Goal: Task Accomplishment & Management: Use online tool/utility

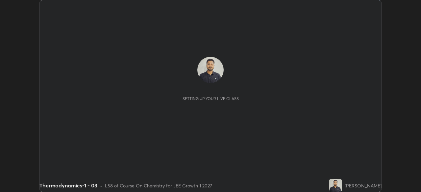
scroll to position [192, 421]
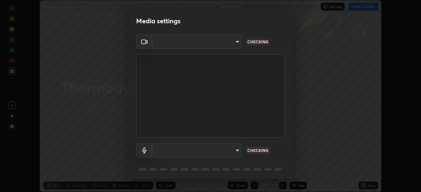
type input "8c17a5d152d90efee16c6d0123f72e1c8e3faabb66c5818a7671abbc9a97bc9a"
click at [236, 150] on body "Erase all Thermodynamics-1 - 03 Recording WAS SCHEDULED TO START AT 5:40 PM Set…" at bounding box center [210, 96] width 421 height 192
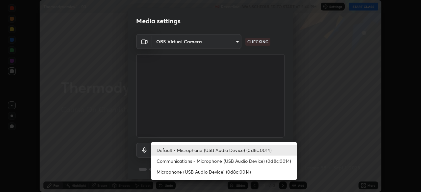
click at [234, 160] on li "Communications - Microphone (USB Audio Device) (0d8c:0014)" at bounding box center [223, 161] width 145 height 11
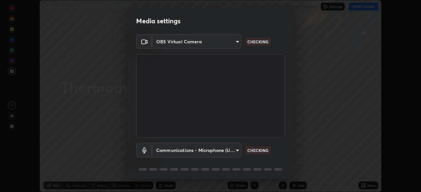
click at [235, 148] on body "Erase all Thermodynamics-1 - 03 Recording WAS SCHEDULED TO START AT 5:40 PM Set…" at bounding box center [210, 96] width 421 height 192
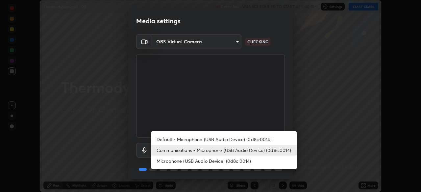
click at [237, 139] on li "Default - Microphone (USB Audio Device) (0d8c:0014)" at bounding box center [223, 139] width 145 height 11
type input "default"
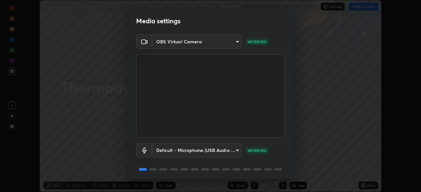
scroll to position [23, 0]
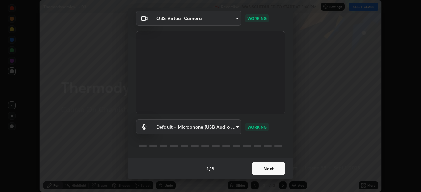
click at [270, 168] on button "Next" at bounding box center [268, 168] width 33 height 13
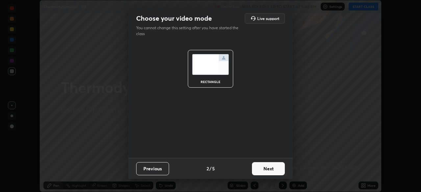
scroll to position [0, 0]
click at [269, 173] on button "Next" at bounding box center [268, 168] width 33 height 13
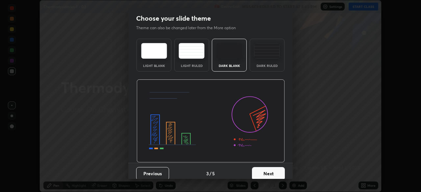
click at [275, 172] on button "Next" at bounding box center [268, 173] width 33 height 13
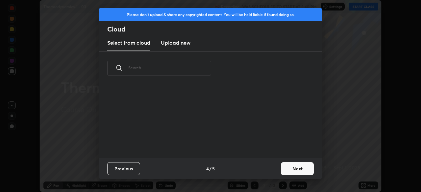
click at [289, 169] on button "Next" at bounding box center [297, 168] width 33 height 13
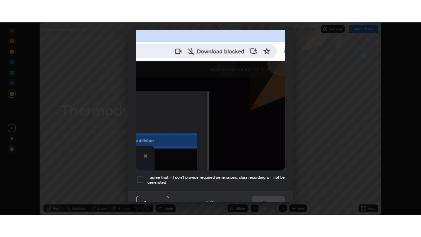
scroll to position [155, 0]
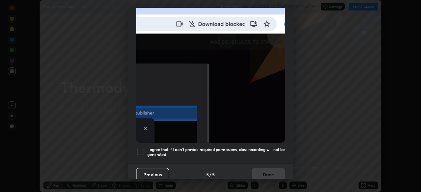
click at [251, 151] on h5 "I agree that if I don't provide required permissions, class recording will not …" at bounding box center [215, 152] width 137 height 10
click at [262, 171] on button "Done" at bounding box center [268, 174] width 33 height 13
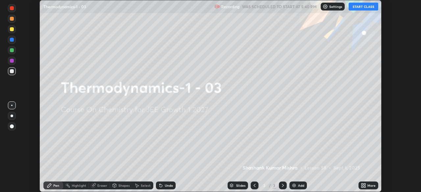
click at [362, 8] on button "START CLASS" at bounding box center [363, 7] width 30 height 8
click at [363, 184] on icon at bounding box center [362, 185] width 2 height 2
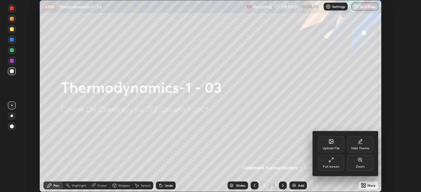
click at [339, 164] on div "Full screen" at bounding box center [331, 163] width 26 height 16
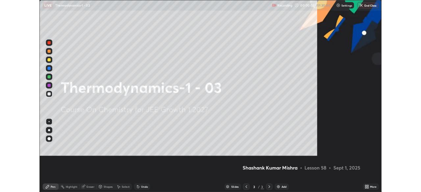
scroll to position [237, 421]
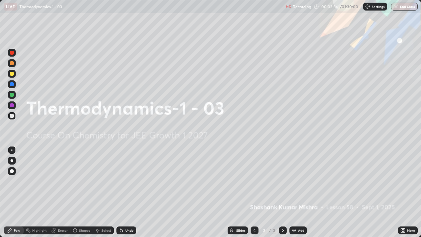
click at [292, 192] on img at bounding box center [293, 229] width 5 height 5
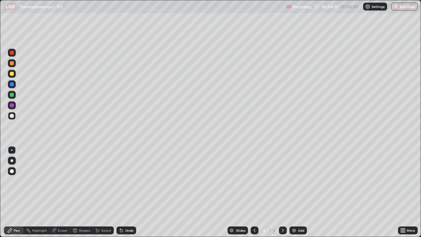
click at [131, 192] on div "Undo" at bounding box center [129, 229] width 8 height 3
click at [128, 192] on div "Undo" at bounding box center [129, 229] width 8 height 3
click at [127, 192] on div "Undo" at bounding box center [129, 229] width 8 height 3
click at [121, 192] on div "Undo" at bounding box center [126, 230] width 20 height 8
click at [123, 192] on div "Undo" at bounding box center [126, 230] width 20 height 8
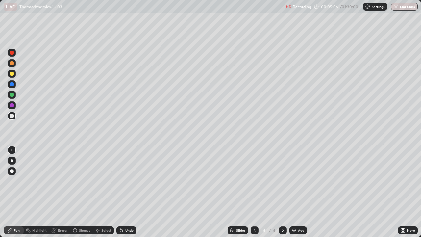
click at [79, 192] on div "Shapes" at bounding box center [84, 229] width 11 height 3
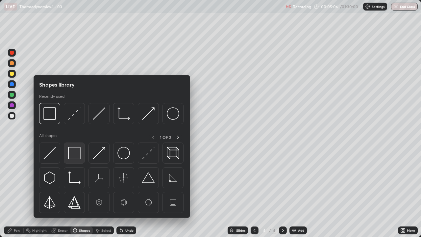
click at [77, 156] on img at bounding box center [74, 153] width 12 height 12
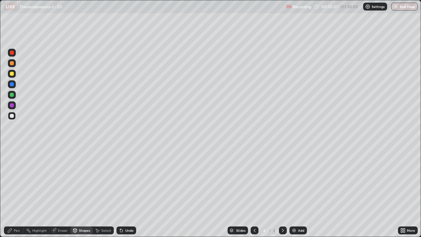
click at [12, 95] on div at bounding box center [12, 95] width 4 height 4
click at [16, 192] on div "Pen" at bounding box center [17, 229] width 6 height 3
click at [13, 115] on div at bounding box center [12, 116] width 4 height 4
click at [60, 192] on div "Eraser" at bounding box center [63, 229] width 10 height 3
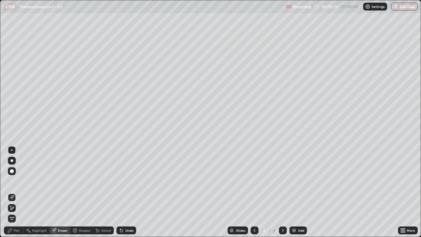
click at [13, 192] on div "Pen" at bounding box center [14, 230] width 20 height 8
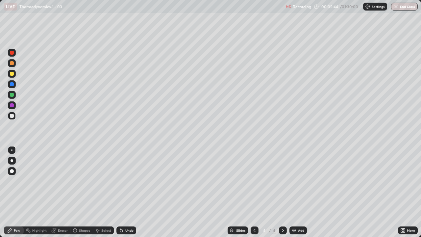
click at [127, 192] on div "Undo" at bounding box center [126, 230] width 20 height 8
click at [126, 192] on div "Undo" at bounding box center [129, 229] width 8 height 3
click at [102, 192] on div "Select" at bounding box center [106, 229] width 10 height 3
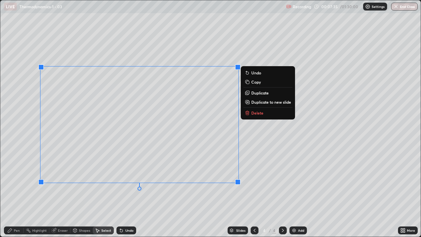
click at [13, 192] on div "Pen" at bounding box center [14, 230] width 20 height 8
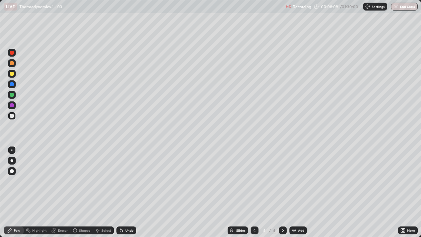
click at [128, 192] on div "Undo" at bounding box center [129, 229] width 8 height 3
click at [126, 192] on div "Undo" at bounding box center [129, 229] width 8 height 3
click at [128, 192] on div "Undo" at bounding box center [129, 229] width 8 height 3
click at [15, 94] on div at bounding box center [12, 95] width 8 height 8
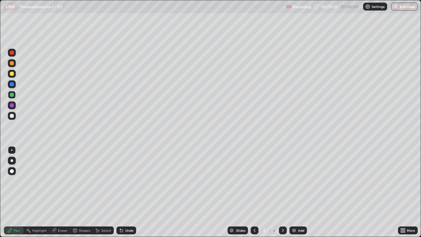
click at [12, 117] on div at bounding box center [12, 116] width 4 height 4
click at [10, 118] on div at bounding box center [12, 116] width 8 height 8
click at [129, 192] on div "Undo" at bounding box center [126, 230] width 20 height 8
click at [123, 192] on div "Undo" at bounding box center [126, 230] width 20 height 8
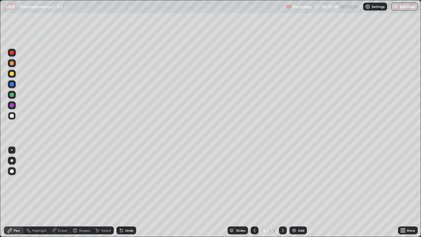
click at [59, 192] on div "Eraser" at bounding box center [63, 229] width 10 height 3
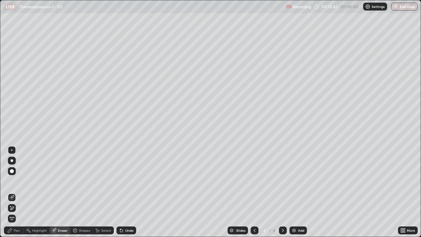
click at [13, 192] on div "Pen" at bounding box center [14, 230] width 20 height 8
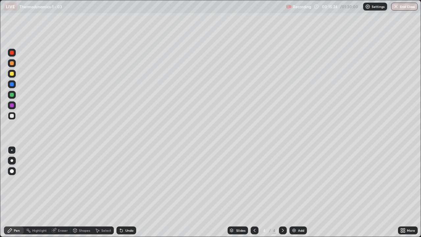
click at [294, 192] on img at bounding box center [293, 229] width 5 height 5
click at [253, 192] on icon at bounding box center [254, 229] width 5 height 5
click at [282, 192] on icon at bounding box center [282, 229] width 5 height 5
click at [125, 192] on div "Undo" at bounding box center [126, 230] width 20 height 8
click at [108, 192] on div "Select" at bounding box center [106, 229] width 10 height 3
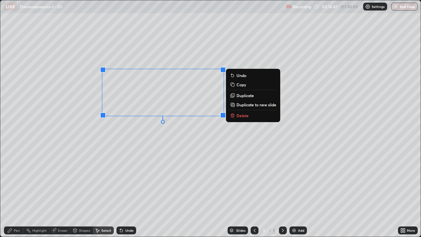
click at [10, 192] on icon at bounding box center [10, 230] width 4 height 4
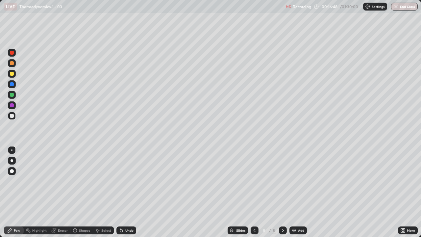
click at [12, 74] on div at bounding box center [12, 74] width 4 height 4
click at [11, 116] on div at bounding box center [12, 116] width 4 height 4
click at [403, 192] on icon at bounding box center [402, 229] width 5 height 5
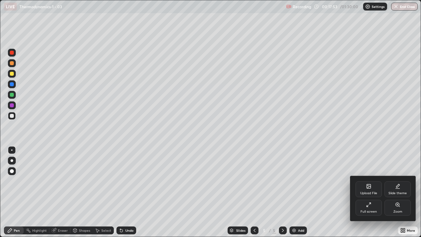
click at [372, 192] on div "Full screen" at bounding box center [368, 208] width 26 height 16
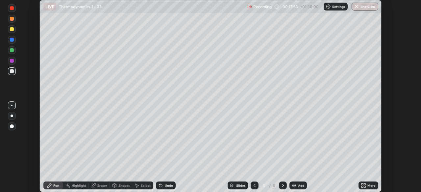
scroll to position [32679, 32451]
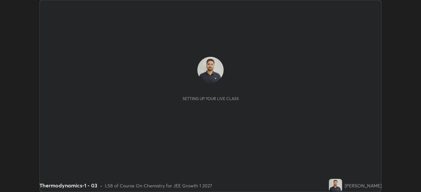
scroll to position [192, 420]
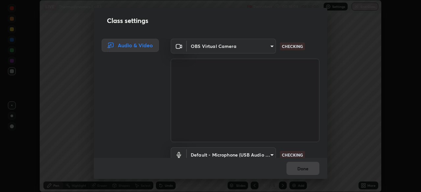
click at [267, 152] on body "Erase all LIVE Thermodynamics-1 - 03 Recording 00:18:08 / 01:30:00 Settings End…" at bounding box center [210, 96] width 421 height 192
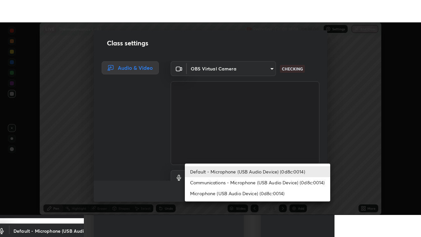
scroll to position [6, 0]
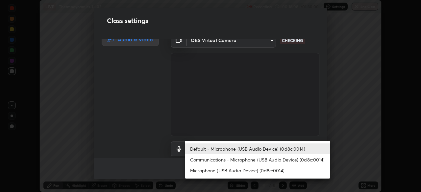
click at [269, 160] on li "Communications - Microphone (USB Audio Device) (0d8c:0014)" at bounding box center [257, 159] width 145 height 11
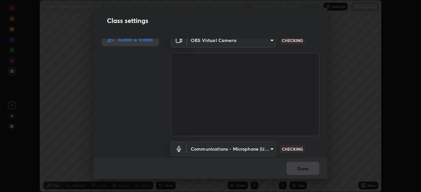
click at [269, 148] on body "Erase all LIVE Thermodynamics-1 - 03 Recording 00:18:09 / 01:30:00 Settings End…" at bounding box center [210, 96] width 421 height 192
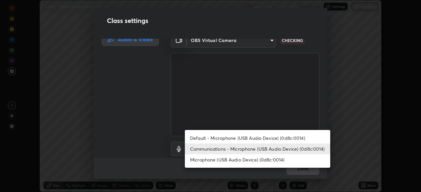
click at [264, 138] on li "Default - Microphone (USB Audio Device) (0d8c:0014)" at bounding box center [257, 138] width 145 height 11
type input "default"
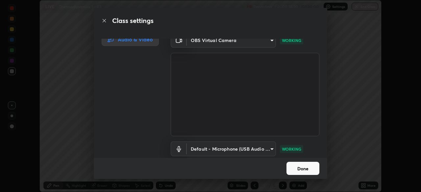
click at [303, 168] on button "Done" at bounding box center [302, 168] width 33 height 13
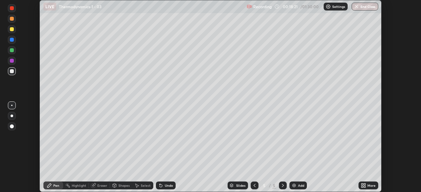
click at [363, 185] on icon at bounding box center [362, 185] width 2 height 2
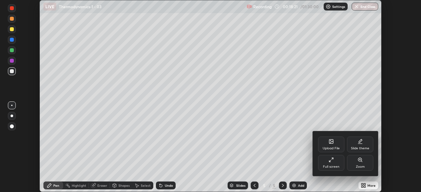
click at [335, 161] on div "Full screen" at bounding box center [331, 163] width 26 height 16
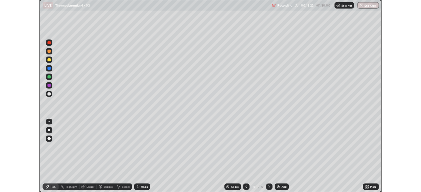
scroll to position [237, 421]
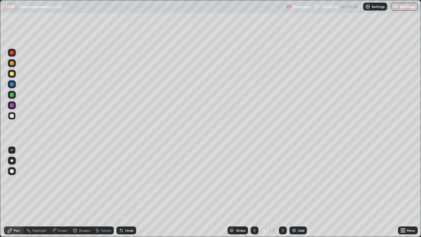
click at [294, 192] on img at bounding box center [293, 229] width 5 height 5
click at [252, 192] on icon at bounding box center [254, 229] width 5 height 5
click at [251, 192] on div at bounding box center [254, 230] width 8 height 8
click at [281, 192] on icon at bounding box center [282, 229] width 5 height 5
click at [252, 192] on div at bounding box center [254, 230] width 8 height 8
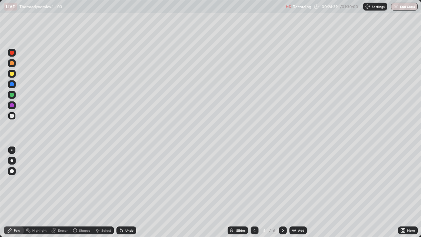
click at [282, 192] on icon at bounding box center [282, 229] width 5 height 5
click at [103, 192] on div "Select" at bounding box center [106, 229] width 10 height 3
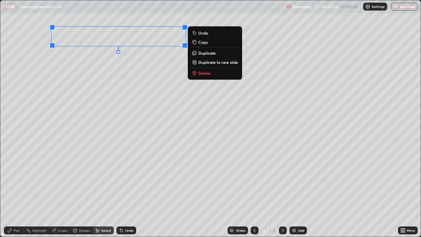
click at [14, 192] on div "Pen" at bounding box center [17, 229] width 6 height 3
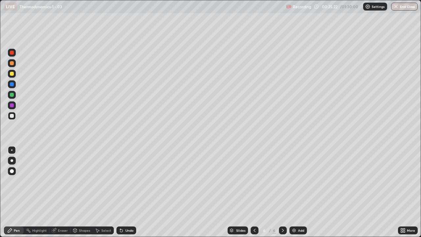
click at [124, 192] on div "Undo" at bounding box center [126, 230] width 20 height 8
click at [123, 192] on div "Undo" at bounding box center [126, 230] width 20 height 8
click at [293, 192] on img at bounding box center [293, 229] width 5 height 5
click at [126, 192] on div "Undo" at bounding box center [129, 229] width 8 height 3
click at [254, 192] on icon at bounding box center [254, 229] width 5 height 5
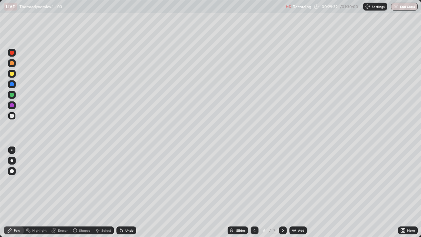
click at [254, 192] on icon at bounding box center [254, 229] width 5 height 5
click at [282, 192] on icon at bounding box center [282, 229] width 5 height 5
click at [279, 192] on div at bounding box center [283, 230] width 8 height 8
click at [253, 192] on icon at bounding box center [254, 229] width 2 height 3
click at [254, 192] on icon at bounding box center [254, 229] width 5 height 5
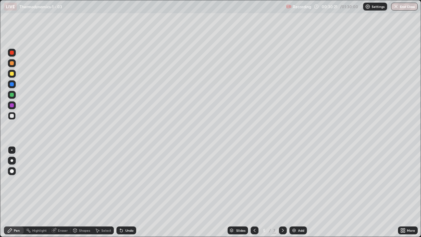
click at [282, 192] on icon at bounding box center [282, 229] width 5 height 5
click at [280, 192] on div at bounding box center [283, 230] width 8 height 8
click at [282, 192] on icon at bounding box center [283, 229] width 2 height 3
click at [104, 192] on div "Select" at bounding box center [106, 229] width 10 height 3
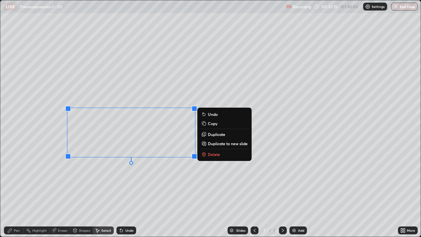
click at [217, 154] on p "Delete" at bounding box center [214, 154] width 12 height 5
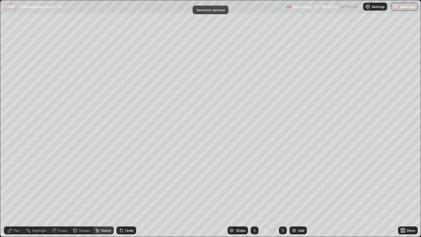
click at [16, 192] on div "Pen" at bounding box center [17, 229] width 6 height 3
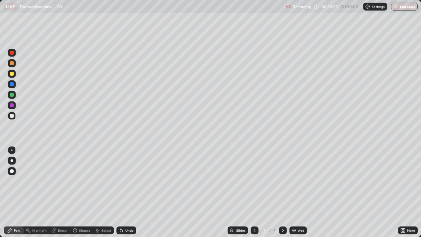
click at [126, 192] on div "Undo" at bounding box center [129, 229] width 8 height 3
click at [126, 192] on div "Undo" at bounding box center [126, 230] width 20 height 8
click at [127, 192] on div "Undo" at bounding box center [129, 229] width 8 height 3
click at [295, 192] on img at bounding box center [293, 229] width 5 height 5
click at [126, 192] on div "Undo" at bounding box center [126, 230] width 20 height 8
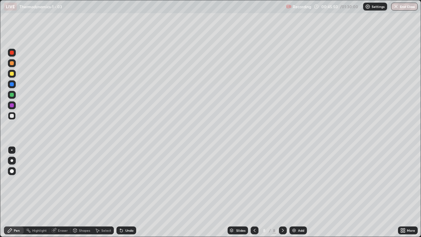
click at [295, 192] on img at bounding box center [293, 229] width 5 height 5
click at [127, 192] on div "Undo" at bounding box center [126, 230] width 20 height 8
click at [125, 192] on div "Undo" at bounding box center [129, 229] width 8 height 3
click at [126, 192] on div "Undo" at bounding box center [129, 229] width 8 height 3
click at [125, 192] on div "Undo" at bounding box center [129, 229] width 8 height 3
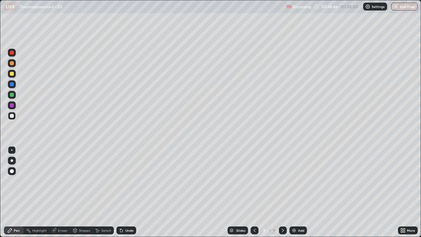
click at [13, 64] on div at bounding box center [12, 63] width 4 height 4
click at [12, 116] on div at bounding box center [12, 116] width 4 height 4
click at [61, 192] on div "Eraser" at bounding box center [59, 230] width 21 height 8
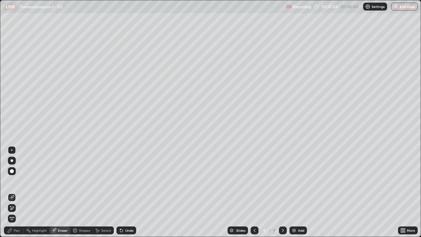
click at [9, 192] on div "Pen" at bounding box center [14, 230] width 20 height 8
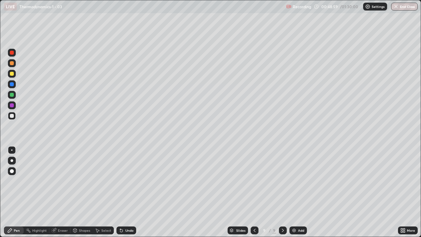
click at [124, 192] on div "Undo" at bounding box center [126, 230] width 20 height 8
click at [126, 192] on div "Undo" at bounding box center [126, 230] width 20 height 8
click at [105, 192] on div "Select" at bounding box center [106, 229] width 10 height 3
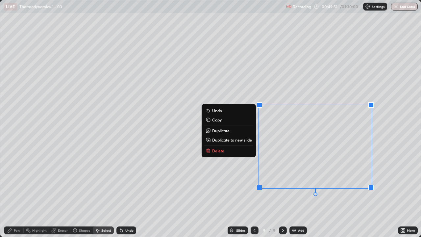
click at [221, 149] on p "Delete" at bounding box center [218, 150] width 12 height 5
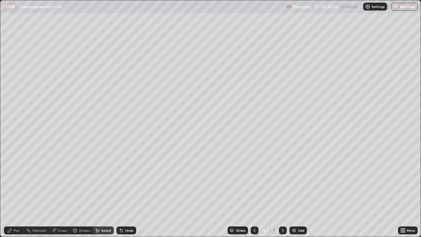
click at [18, 192] on div "Pen" at bounding box center [17, 229] width 6 height 3
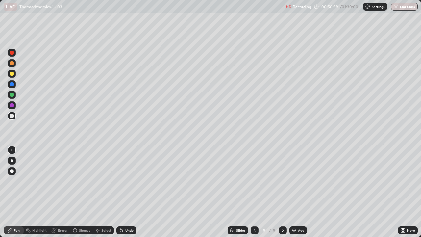
click at [63, 192] on div "Eraser" at bounding box center [63, 229] width 10 height 3
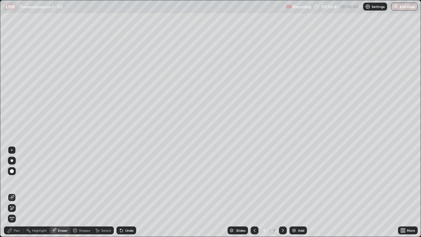
click at [14, 192] on div "Pen" at bounding box center [14, 230] width 20 height 8
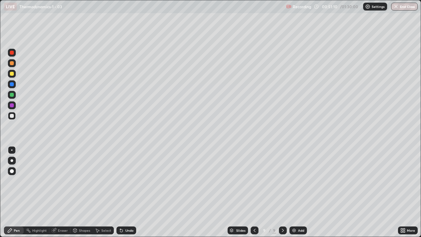
click at [99, 192] on icon at bounding box center [97, 229] width 5 height 5
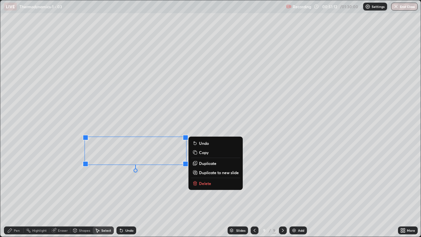
click at [138, 185] on div "0 ° Undo Copy Duplicate Duplicate to new slide Delete" at bounding box center [210, 118] width 420 height 236
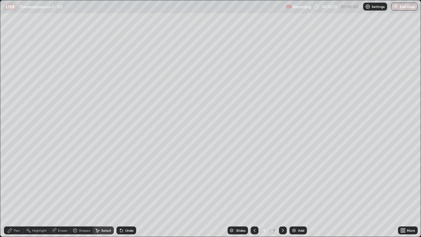
click at [59, 192] on div "Eraser" at bounding box center [63, 229] width 10 height 3
click at [78, 192] on div "Shapes" at bounding box center [81, 230] width 22 height 8
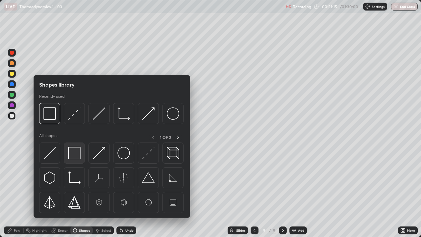
click at [72, 155] on img at bounding box center [74, 153] width 12 height 12
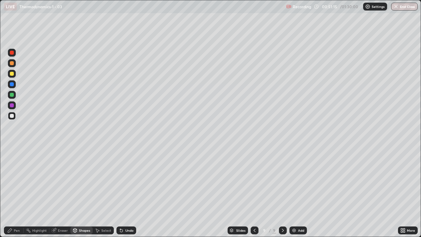
click at [12, 96] on div at bounding box center [12, 95] width 4 height 4
click at [14, 192] on div "Pen" at bounding box center [17, 229] width 6 height 3
click at [56, 192] on div "Eraser" at bounding box center [59, 230] width 21 height 8
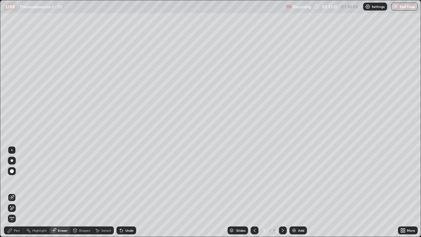
click at [13, 192] on div "Pen" at bounding box center [14, 230] width 20 height 8
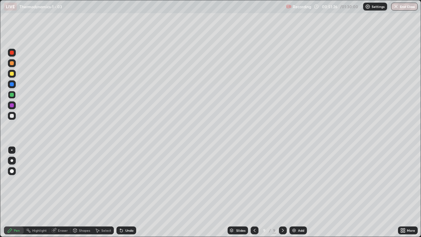
click at [13, 119] on div at bounding box center [12, 116] width 8 height 8
click at [125, 192] on div "Undo" at bounding box center [126, 230] width 20 height 8
click at [123, 192] on icon at bounding box center [121, 229] width 5 height 5
click at [125, 192] on div "Undo" at bounding box center [129, 229] width 8 height 3
click at [124, 192] on div "Undo" at bounding box center [126, 230] width 20 height 8
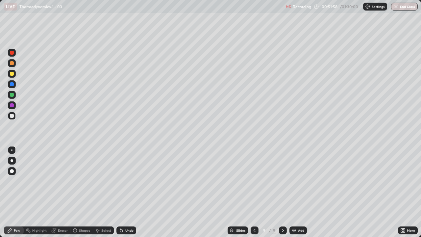
click at [127, 192] on div "Undo" at bounding box center [129, 229] width 8 height 3
click at [126, 192] on div "Undo" at bounding box center [129, 229] width 8 height 3
click at [125, 192] on div "Undo" at bounding box center [129, 229] width 8 height 3
click at [404, 192] on icon at bounding box center [404, 231] width 2 height 2
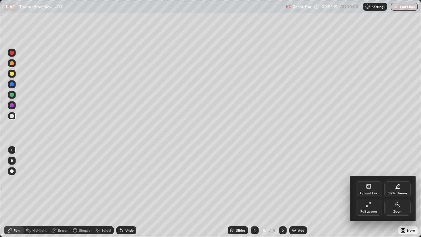
click at [362, 192] on div "Full screen" at bounding box center [368, 208] width 26 height 16
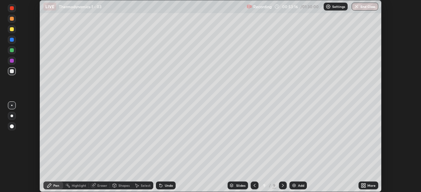
scroll to position [32679, 32451]
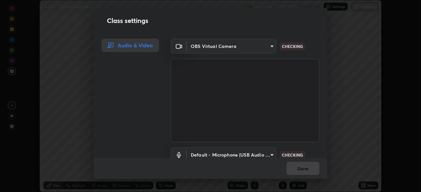
click at [270, 154] on body "Erase all LIVE Thermodynamics-1 - 03 Recording 00:53:36 / 01:30:00 Settings End…" at bounding box center [210, 96] width 421 height 192
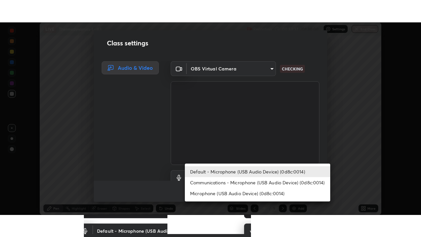
scroll to position [6, 0]
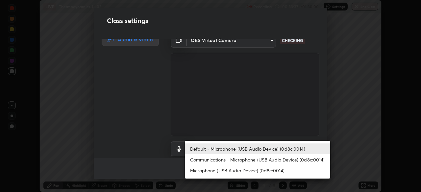
click at [267, 161] on li "Communications - Microphone (USB Audio Device) (0d8c:0014)" at bounding box center [257, 159] width 145 height 11
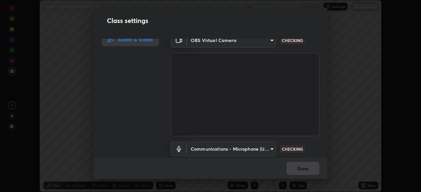
click at [266, 150] on body "Erase all LIVE Thermodynamics-1 - 03 Recording 00:53:37 / 01:30:00 Settings End…" at bounding box center [210, 96] width 421 height 192
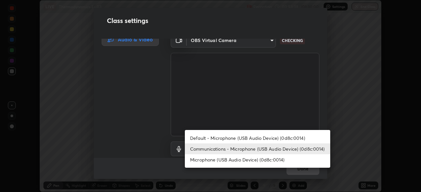
click at [266, 138] on li "Default - Microphone (USB Audio Device) (0d8c:0014)" at bounding box center [257, 138] width 145 height 11
type input "default"
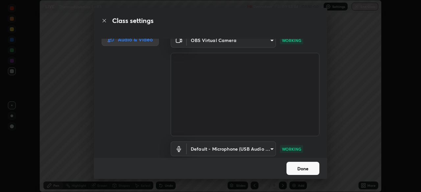
click at [306, 167] on button "Done" at bounding box center [302, 168] width 33 height 13
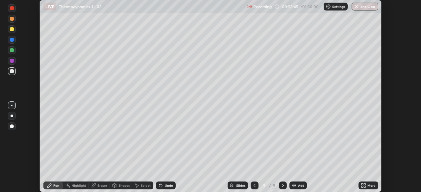
click at [362, 186] on icon at bounding box center [362, 187] width 2 height 2
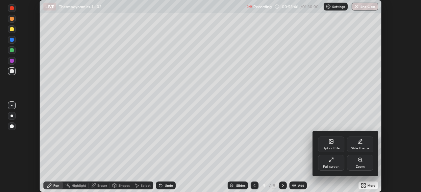
click at [335, 161] on div "Full screen" at bounding box center [331, 163] width 26 height 16
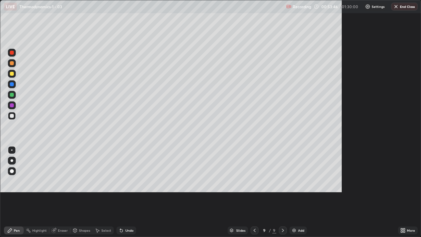
scroll to position [237, 421]
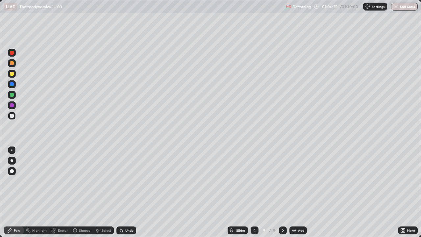
click at [125, 192] on div "Undo" at bounding box center [126, 230] width 20 height 8
click at [123, 192] on div "Undo" at bounding box center [126, 230] width 20 height 8
click at [125, 192] on div "Undo" at bounding box center [126, 230] width 20 height 8
click at [125, 192] on div "Undo" at bounding box center [129, 229] width 8 height 3
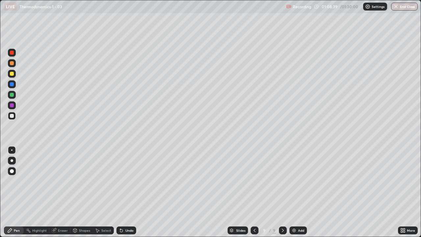
click at [294, 192] on img at bounding box center [293, 229] width 5 height 5
click at [296, 192] on img at bounding box center [293, 229] width 5 height 5
click at [123, 192] on div "Undo" at bounding box center [126, 230] width 20 height 8
click at [128, 192] on div "Undo" at bounding box center [129, 229] width 8 height 3
click at [125, 192] on div "Undo" at bounding box center [129, 229] width 8 height 3
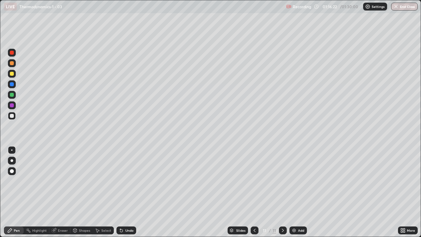
click at [126, 192] on div "Undo" at bounding box center [126, 230] width 20 height 8
click at [128, 192] on div "Undo" at bounding box center [129, 229] width 8 height 3
click at [129, 192] on div "Undo" at bounding box center [129, 229] width 8 height 3
click at [130, 192] on div "Undo" at bounding box center [129, 229] width 8 height 3
click at [129, 192] on div "Undo" at bounding box center [129, 229] width 8 height 3
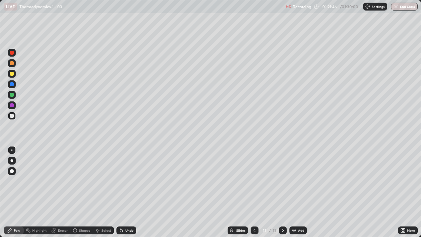
click at [294, 192] on img at bounding box center [293, 229] width 5 height 5
click at [254, 192] on icon at bounding box center [254, 229] width 5 height 5
click at [282, 192] on icon at bounding box center [282, 229] width 5 height 5
click at [126, 192] on div "Undo" at bounding box center [126, 230] width 20 height 8
click at [125, 192] on div "Undo" at bounding box center [129, 229] width 8 height 3
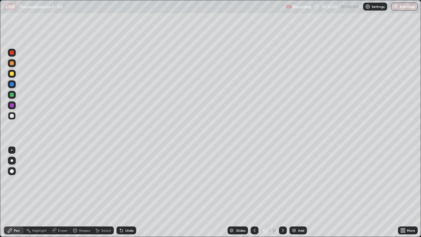
click at [126, 192] on div "Undo" at bounding box center [129, 229] width 8 height 3
click at [129, 192] on div "Undo" at bounding box center [129, 229] width 8 height 3
click at [380, 6] on p "Settings" at bounding box center [378, 6] width 13 height 3
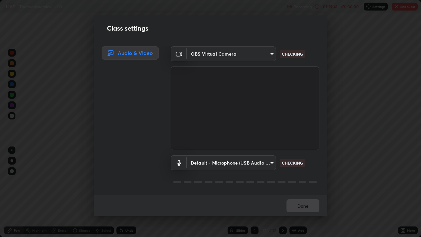
click at [377, 5] on div "Class settings Audio & Video OBS Virtual Camera 8c17a5d152d90efee16c6d0123f72e1…" at bounding box center [210, 118] width 421 height 237
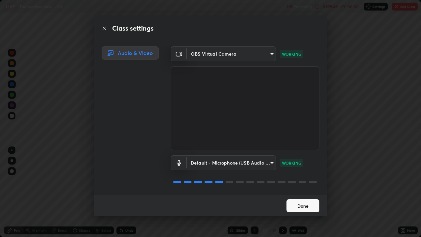
click at [303, 192] on button "Done" at bounding box center [302, 205] width 33 height 13
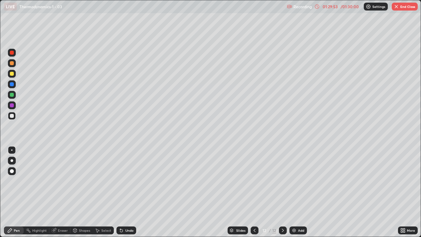
click at [373, 8] on p "Settings" at bounding box center [378, 6] width 13 height 3
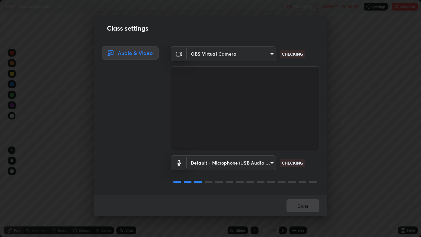
click at [363, 93] on div "Class settings Audio & Video OBS Virtual Camera 8c17a5d152d90efee16c6d0123f72e1…" at bounding box center [210, 118] width 421 height 237
click at [367, 95] on div "Class settings Audio & Video OBS Virtual Camera 8c17a5d152d90efee16c6d0123f72e1…" at bounding box center [210, 118] width 421 height 237
click at [373, 92] on div "Class settings Audio & Video OBS Virtual Camera 8c17a5d152d90efee16c6d0123f72e1…" at bounding box center [210, 118] width 421 height 237
click at [375, 90] on div "Class settings Audio & Video OBS Virtual Camera 8c17a5d152d90efee16c6d0123f72e1…" at bounding box center [210, 118] width 421 height 237
click at [376, 90] on div "Class settings Audio & Video OBS Virtual Camera 8c17a5d152d90efee16c6d0123f72e1…" at bounding box center [210, 118] width 421 height 237
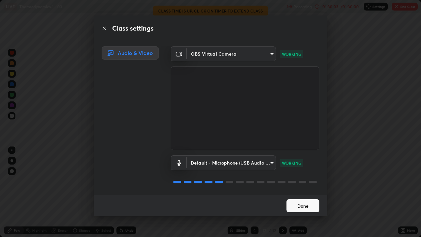
click at [311, 192] on button "Done" at bounding box center [302, 205] width 33 height 13
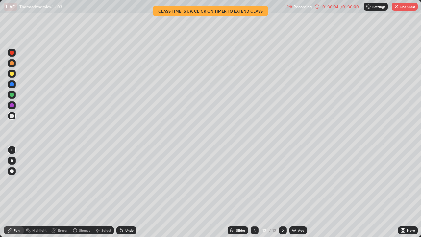
click at [401, 6] on button "End Class" at bounding box center [404, 7] width 26 height 8
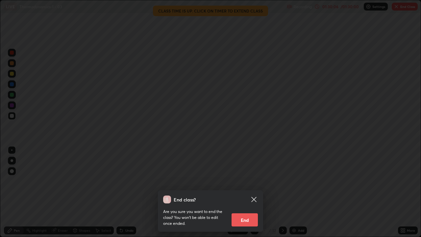
click at [253, 192] on button "End" at bounding box center [244, 219] width 26 height 13
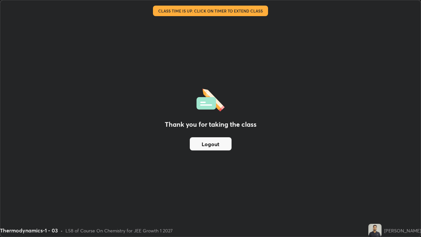
click at [239, 192] on div "Thank you for taking the class Logout" at bounding box center [210, 118] width 420 height 236
click at [207, 143] on button "Logout" at bounding box center [211, 143] width 42 height 13
